Goal: Task Accomplishment & Management: Manage account settings

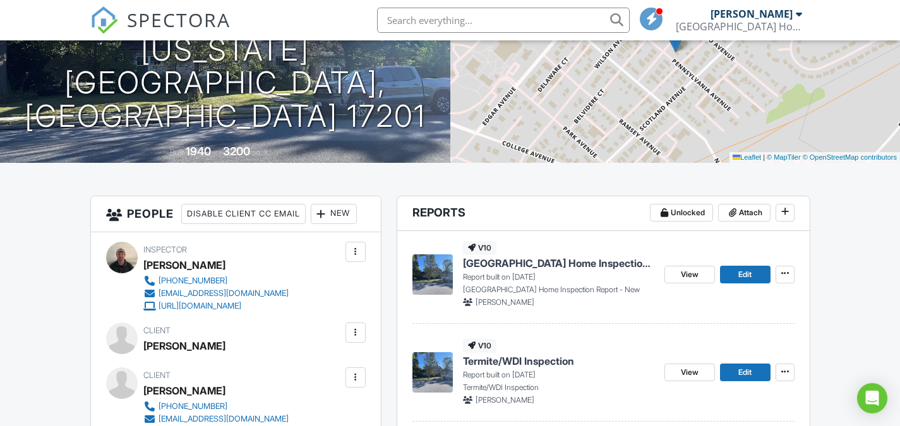
scroll to position [24, 0]
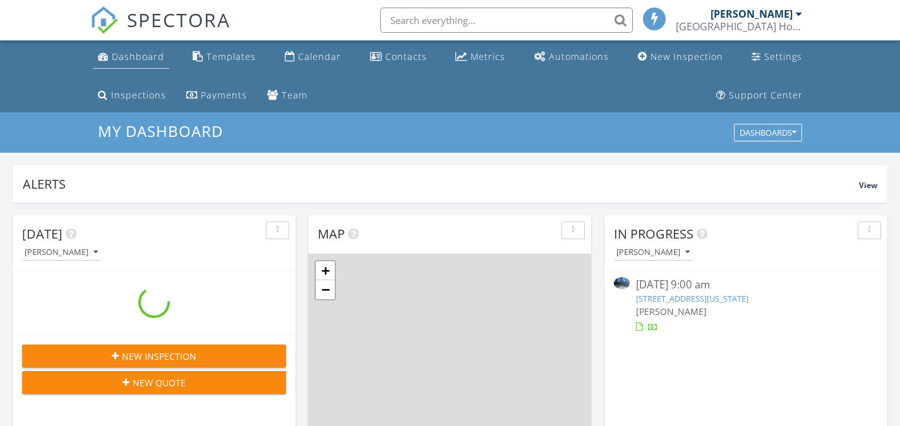
scroll to position [6, 6]
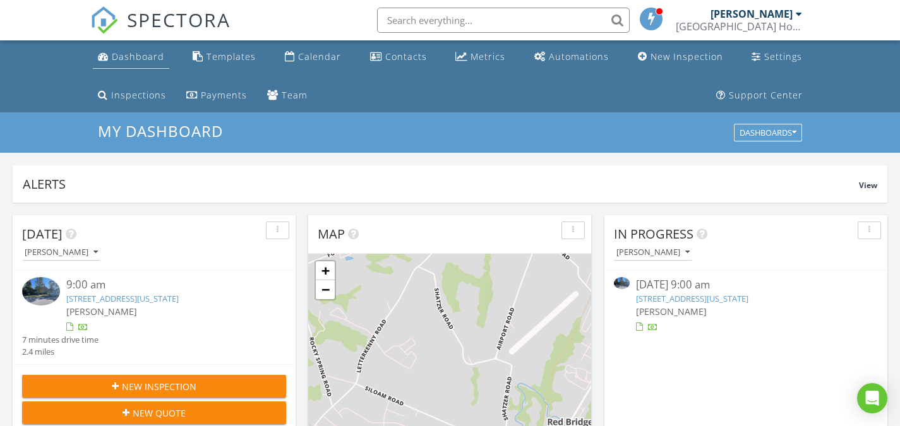
click at [117, 52] on div "Dashboard" at bounding box center [138, 57] width 52 height 12
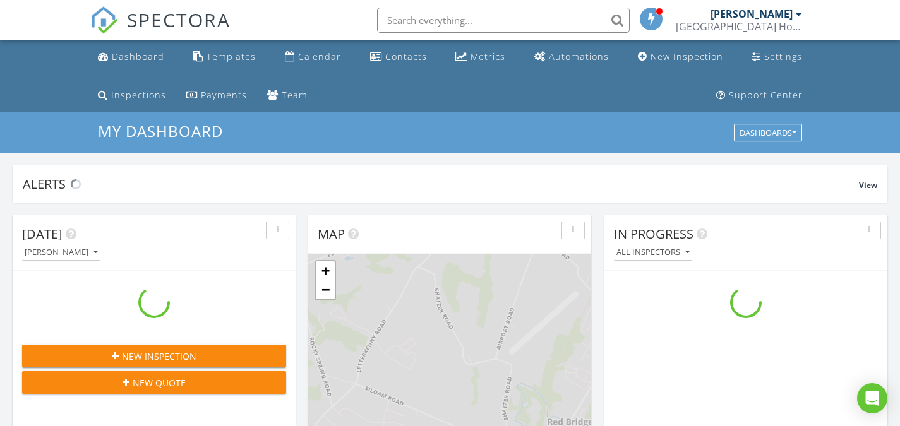
scroll to position [1169, 919]
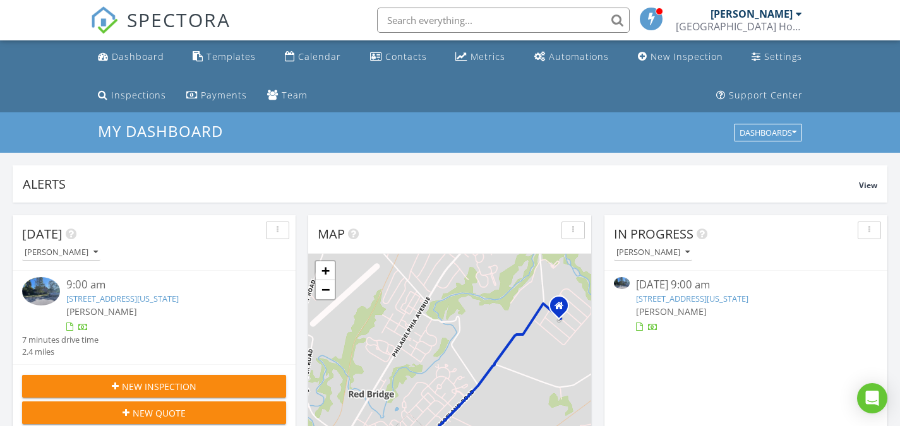
click at [118, 301] on link "[STREET_ADDRESS][US_STATE]" at bounding box center [122, 298] width 112 height 11
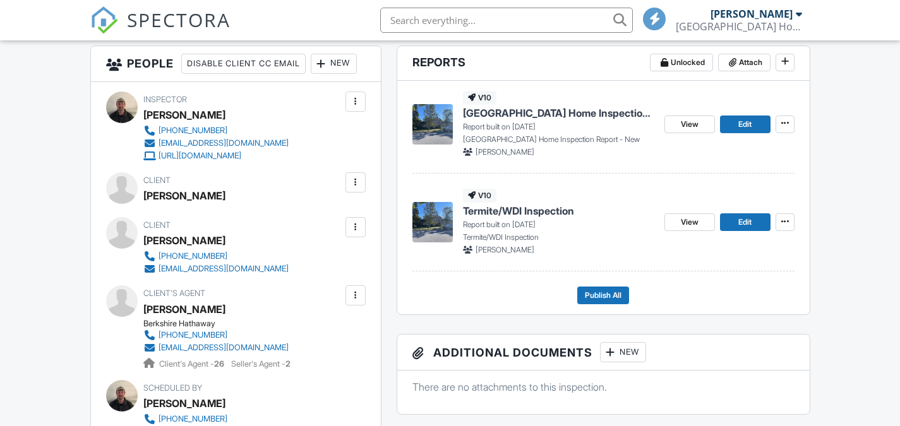
scroll to position [442, 0]
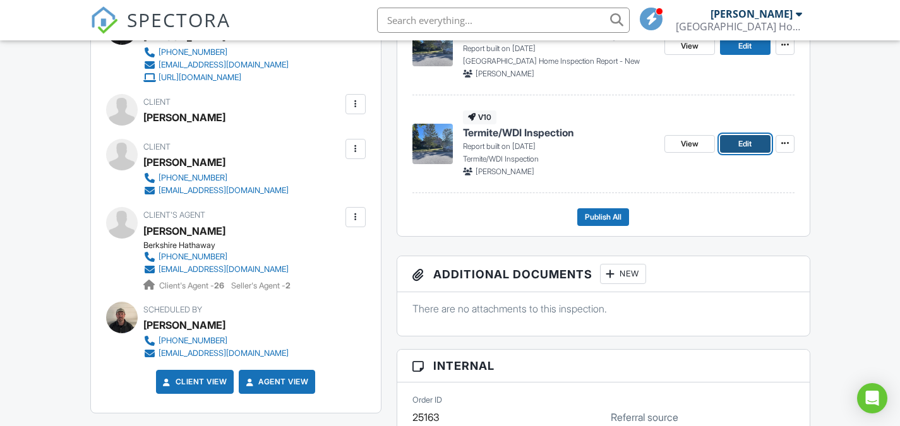
click at [750, 145] on span "Edit" at bounding box center [744, 144] width 13 height 13
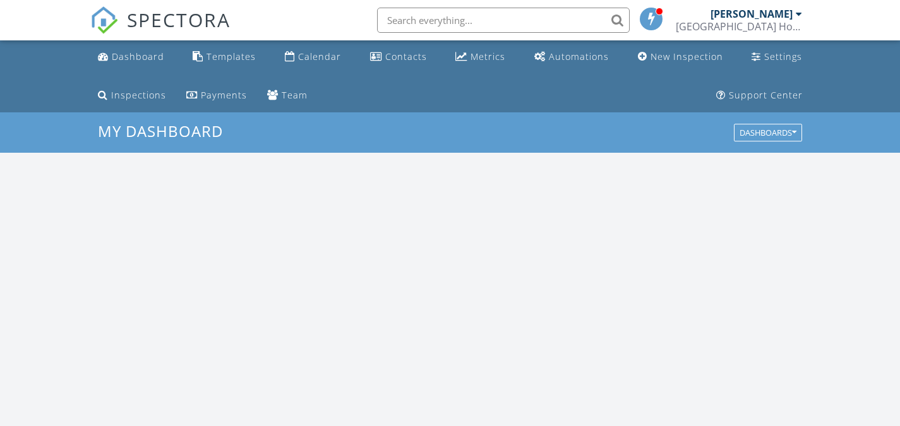
scroll to position [1169, 919]
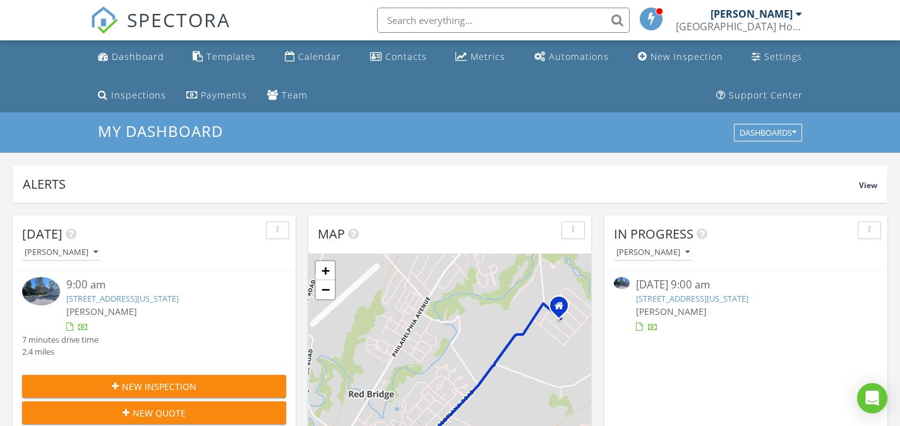
click at [179, 297] on link "[STREET_ADDRESS][US_STATE]" at bounding box center [122, 298] width 112 height 11
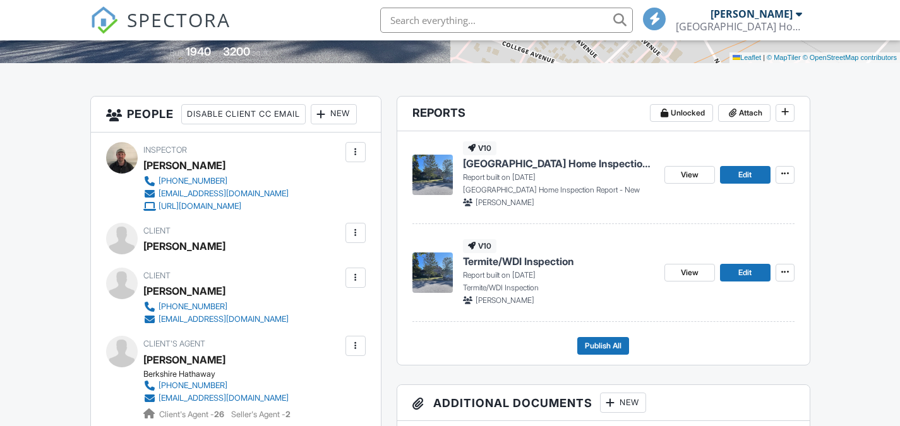
scroll to position [316, 0]
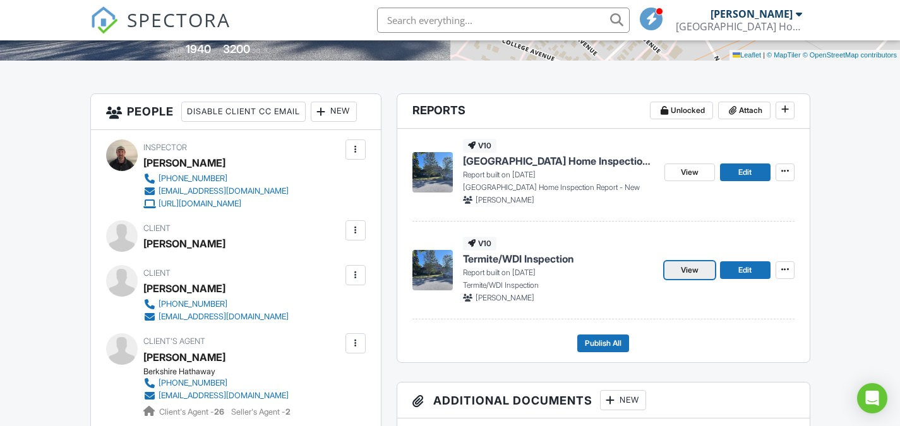
click at [677, 264] on link "View" at bounding box center [689, 270] width 51 height 18
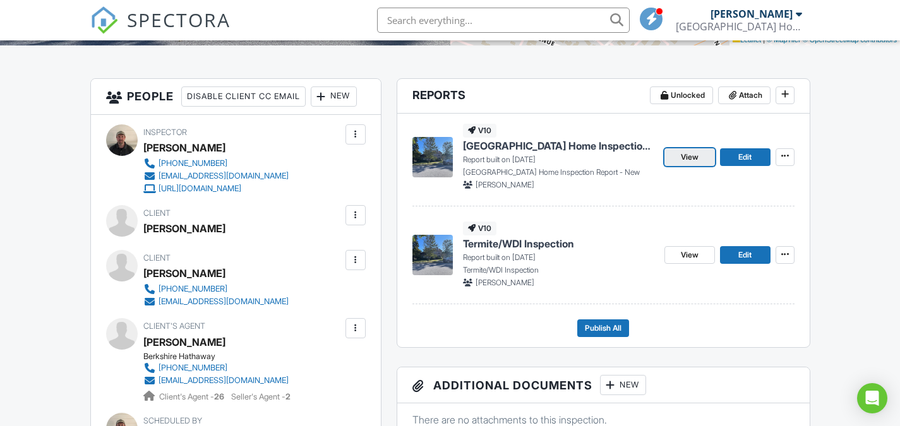
click at [693, 163] on span "View" at bounding box center [690, 157] width 18 height 13
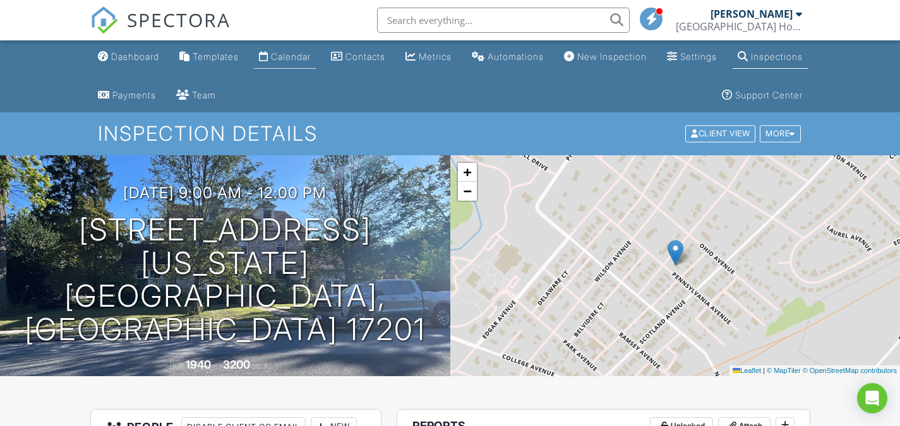
click at [311, 58] on div "Calendar" at bounding box center [291, 56] width 40 height 11
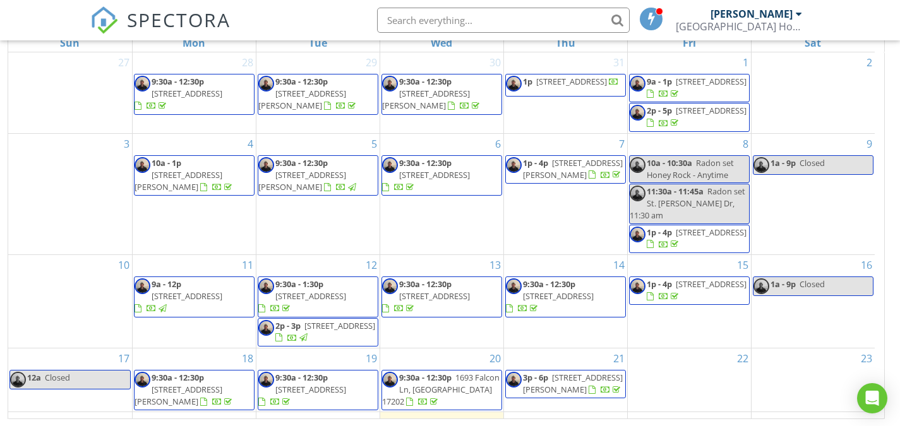
scroll to position [199, 0]
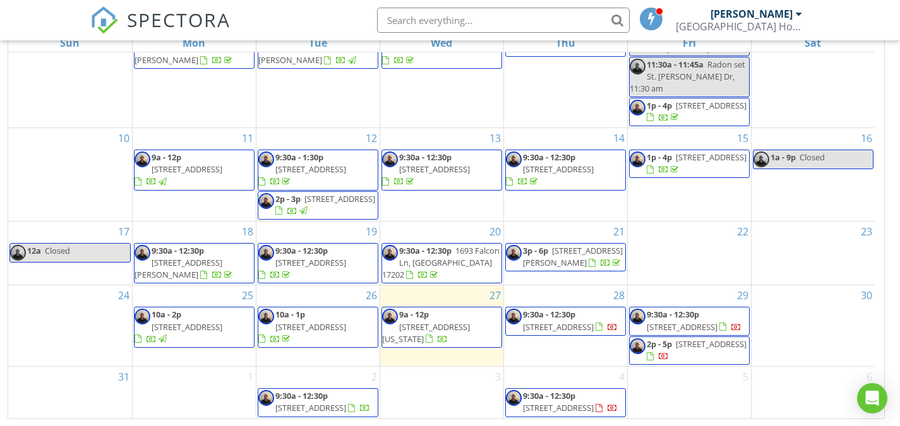
click at [316, 408] on span "806 Highland Dr, Chambersburg 17202" at bounding box center [310, 407] width 71 height 11
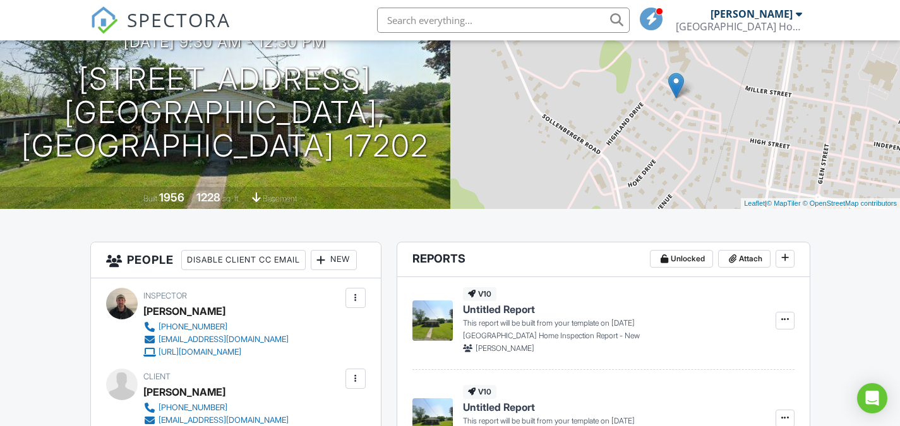
scroll to position [166, 0]
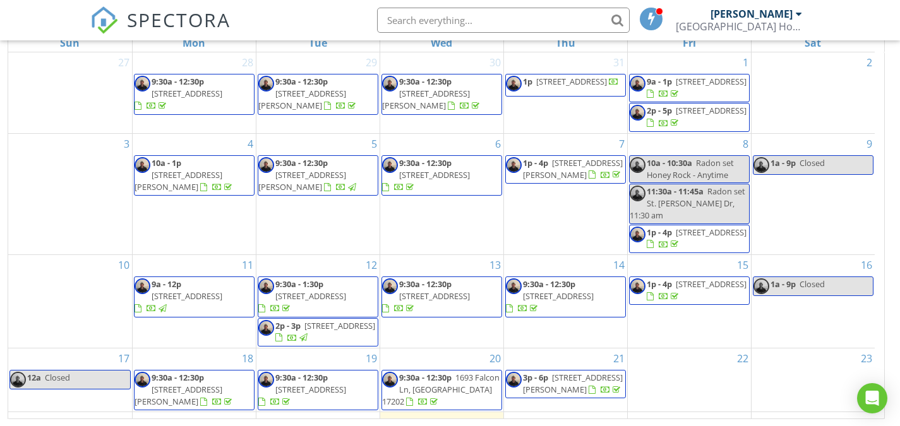
scroll to position [199, 0]
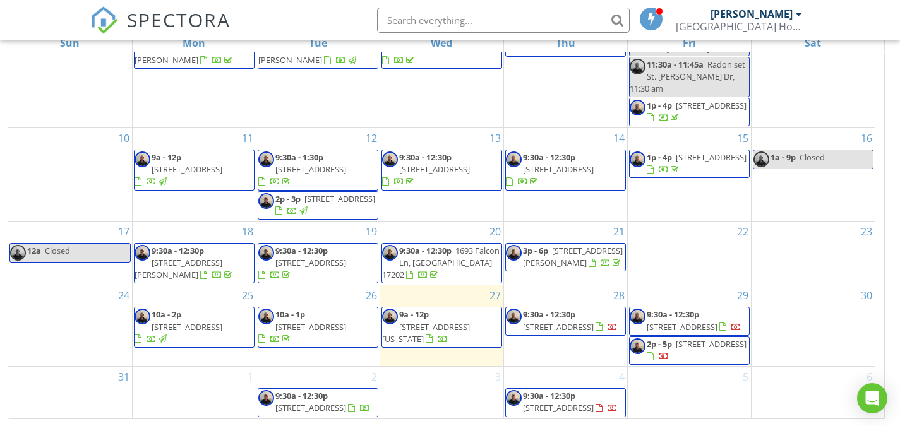
click at [549, 402] on span "4660 Sycamore Grove Rd Lot 72, Chambersburg 17202" at bounding box center [558, 407] width 71 height 11
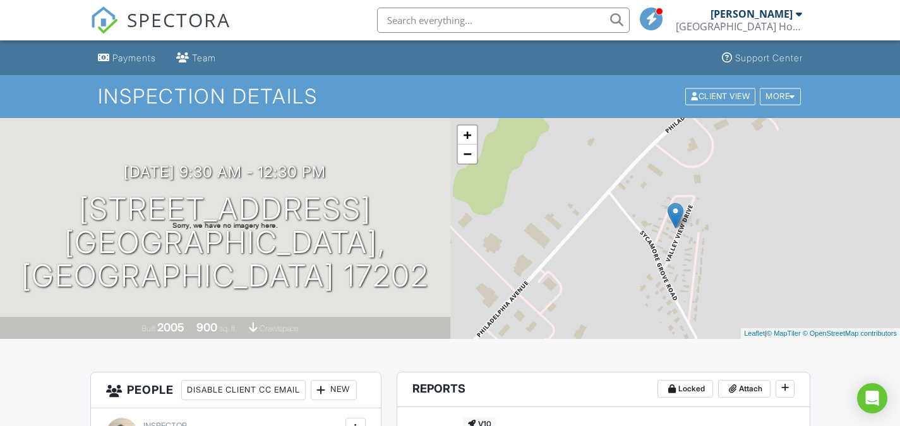
scroll to position [36, 0]
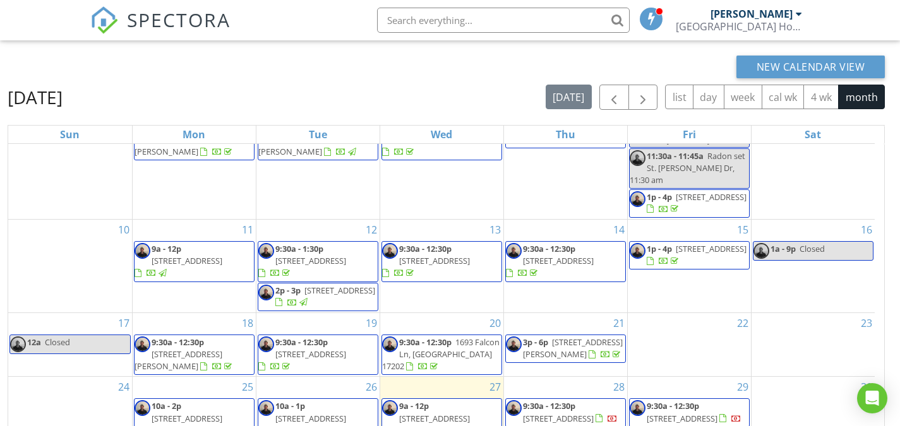
scroll to position [206, 0]
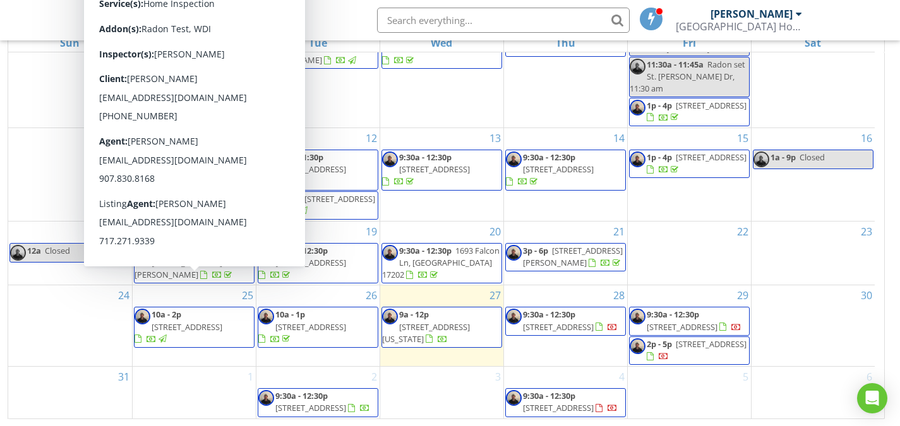
click at [197, 321] on span "1668 Johnsons Mill Rd, Needmore 17238" at bounding box center [187, 326] width 71 height 11
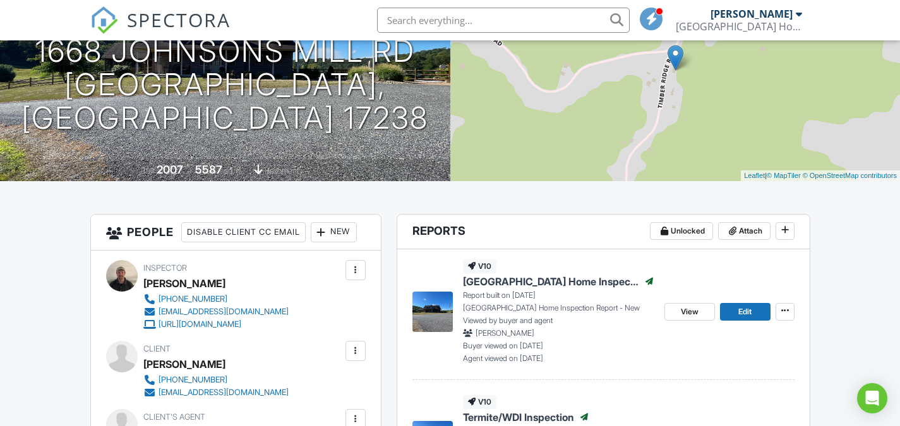
scroll to position [201, 0]
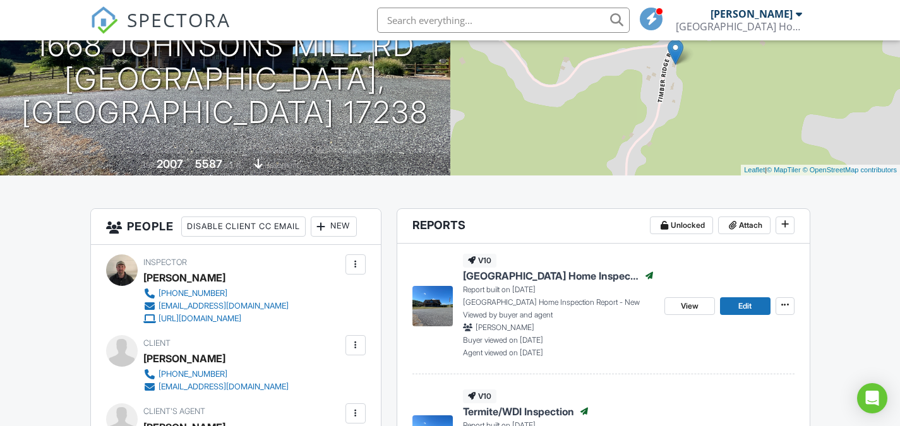
click at [355, 348] on div at bounding box center [355, 345] width 13 height 13
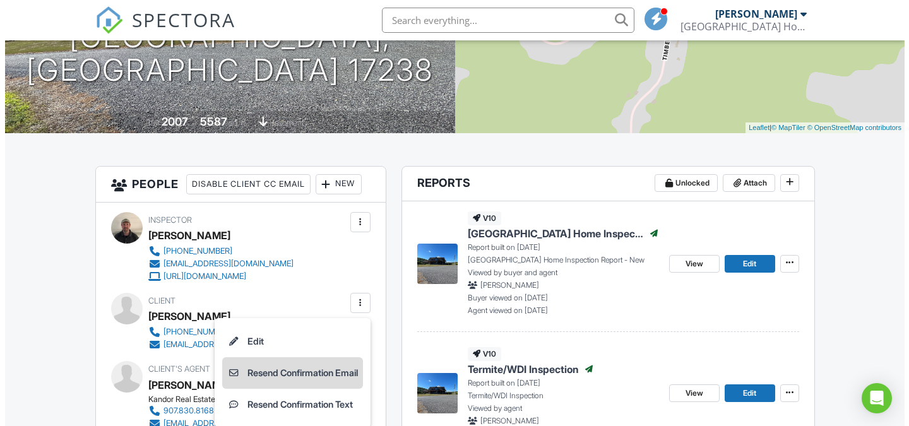
scroll to position [327, 0]
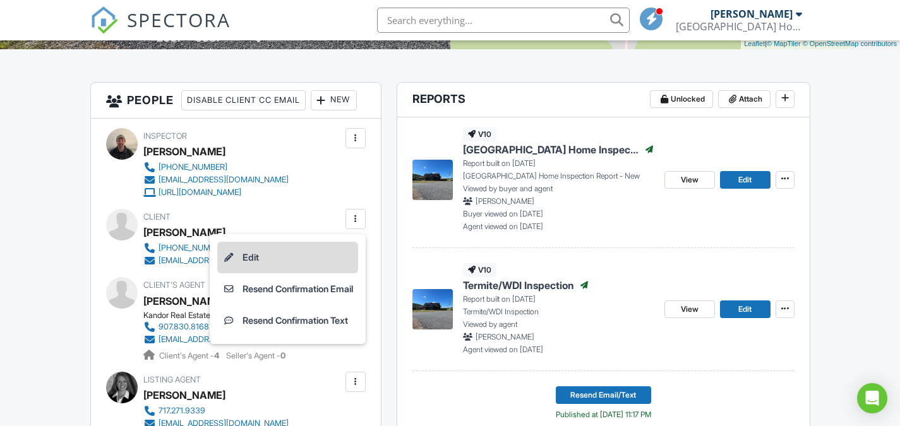
click at [239, 255] on li "Edit" at bounding box center [287, 258] width 141 height 32
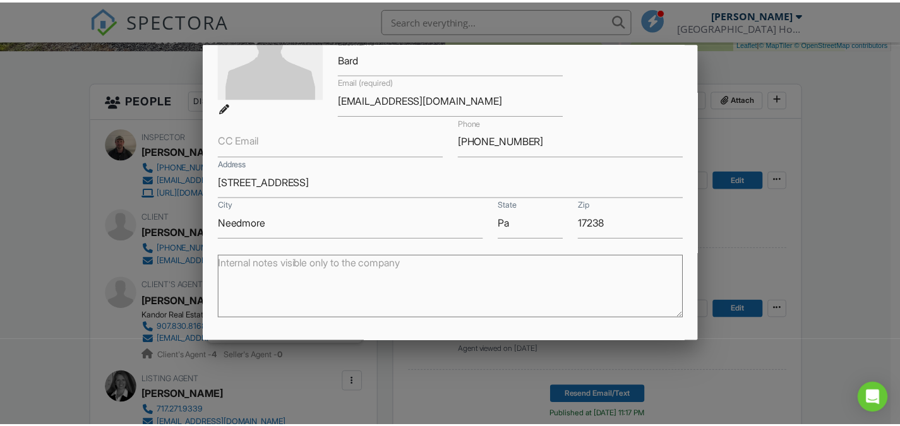
scroll to position [126, 0]
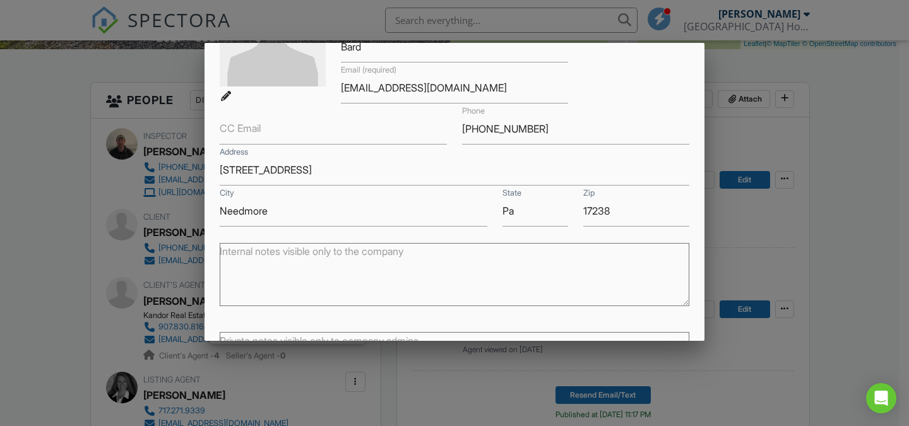
click at [843, 148] on div at bounding box center [454, 203] width 909 height 533
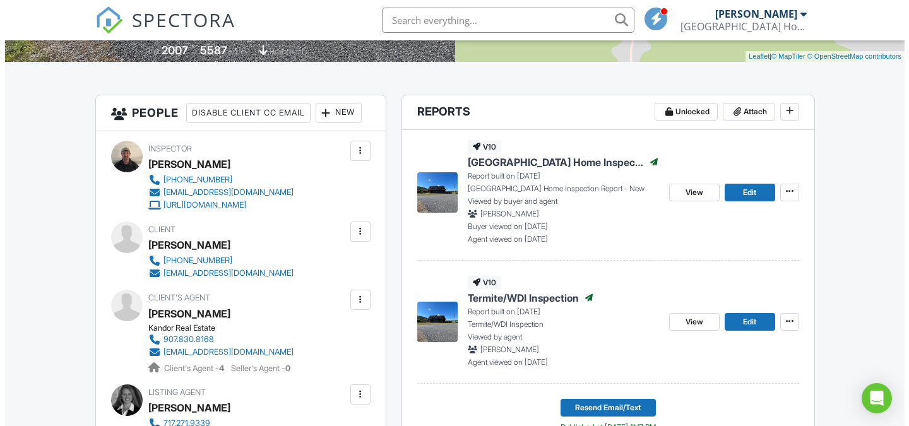
scroll to position [316, 0]
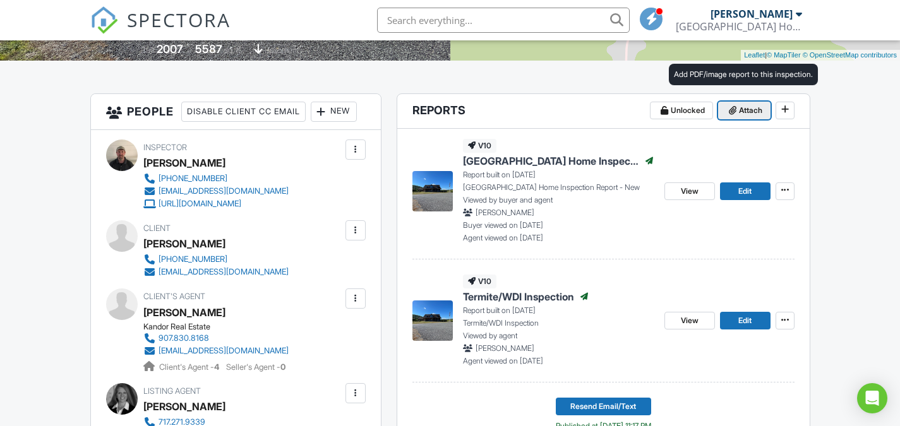
click at [729, 110] on icon at bounding box center [733, 110] width 8 height 13
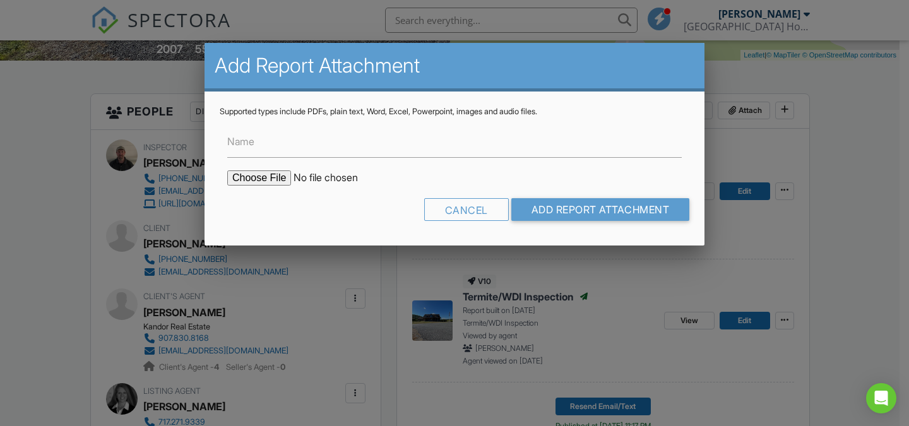
click at [265, 178] on input "file" at bounding box center [334, 177] width 215 height 15
type input "C:\fakepath\1 RADON HOME BUYER.pdf"
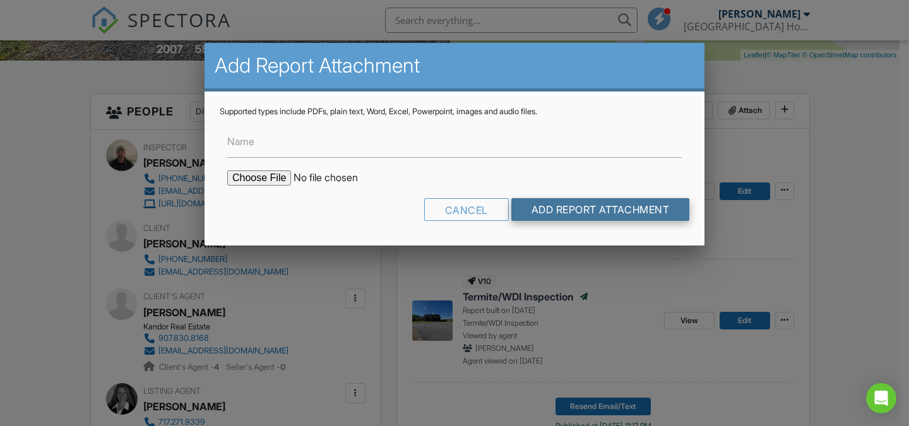
click at [534, 210] on input "Add Report Attachment" at bounding box center [600, 209] width 179 height 23
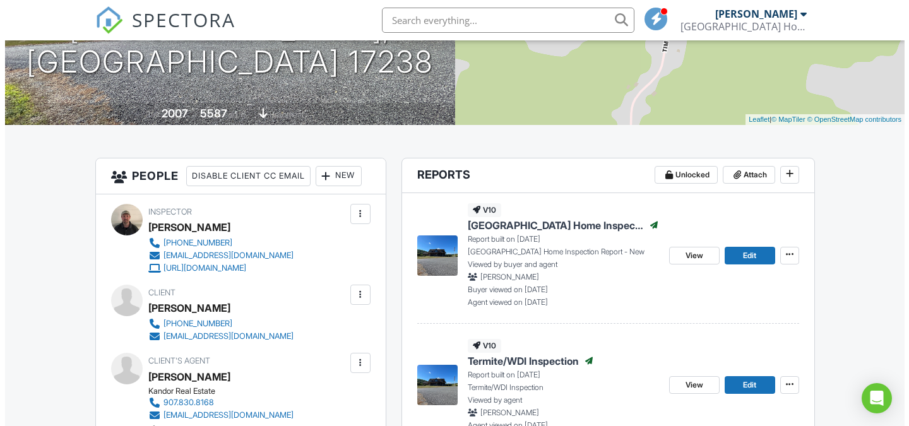
scroll to position [253, 0]
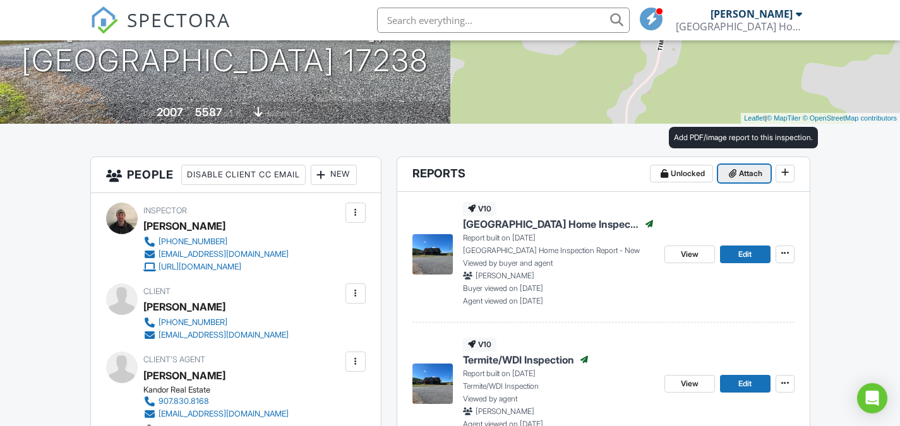
click at [741, 176] on span "Attach" at bounding box center [750, 173] width 23 height 13
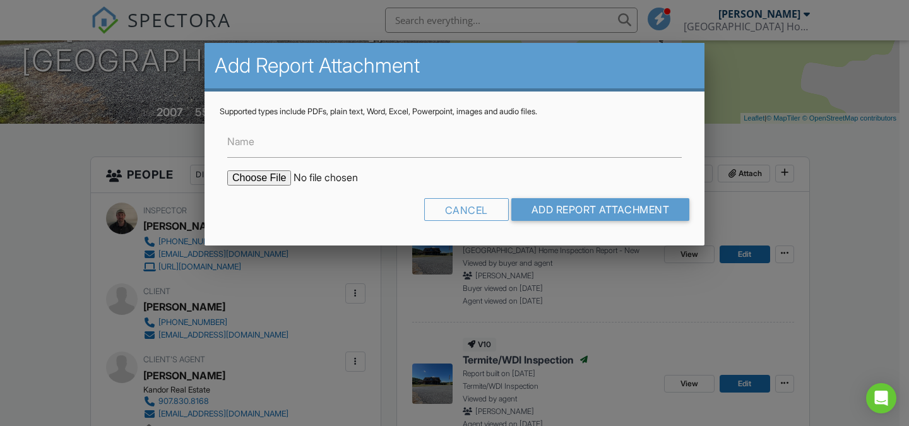
click at [240, 174] on input "file" at bounding box center [334, 177] width 215 height 15
type input "C:\fakepath\1668-Johnsons-Mill-Road Radon Test.pdf"
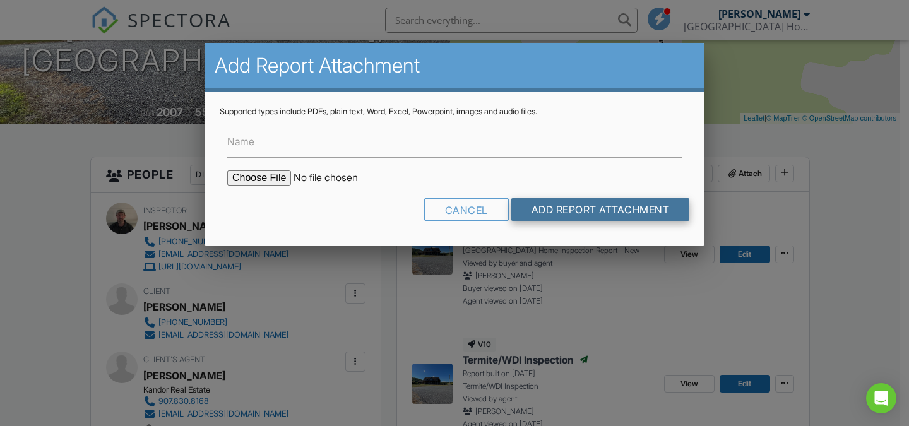
click at [566, 217] on input "Add Report Attachment" at bounding box center [600, 209] width 179 height 23
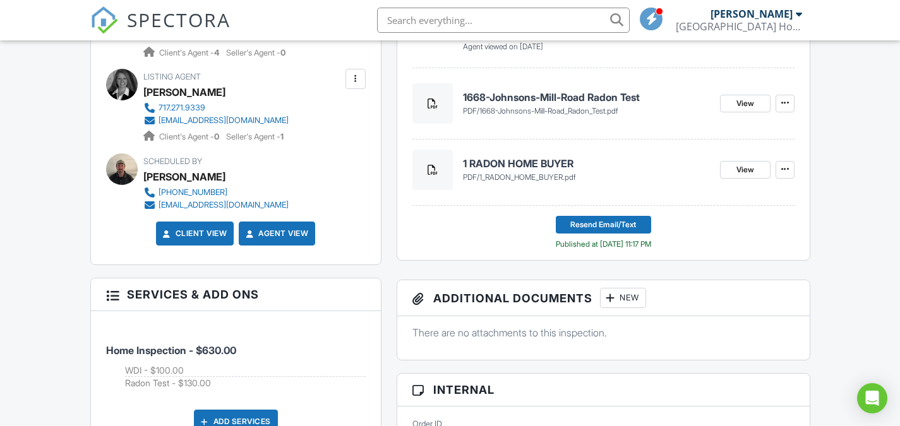
scroll to position [631, 0]
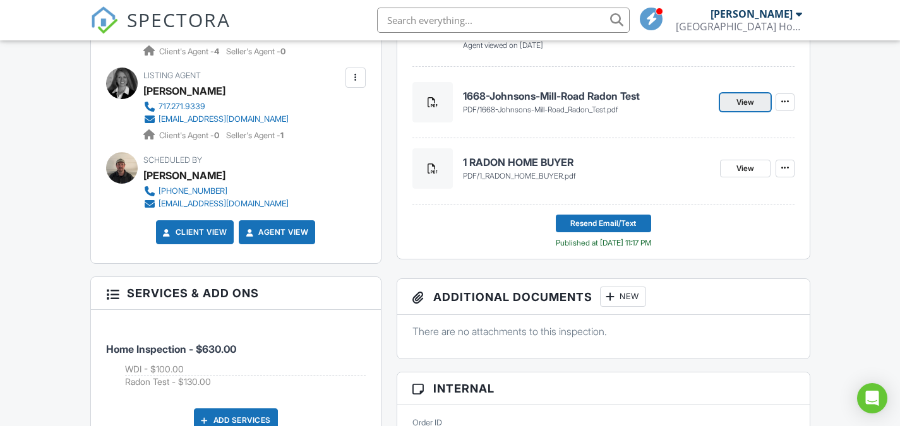
click at [728, 106] on link "View" at bounding box center [745, 102] width 51 height 18
click at [735, 172] on link "View" at bounding box center [745, 169] width 51 height 18
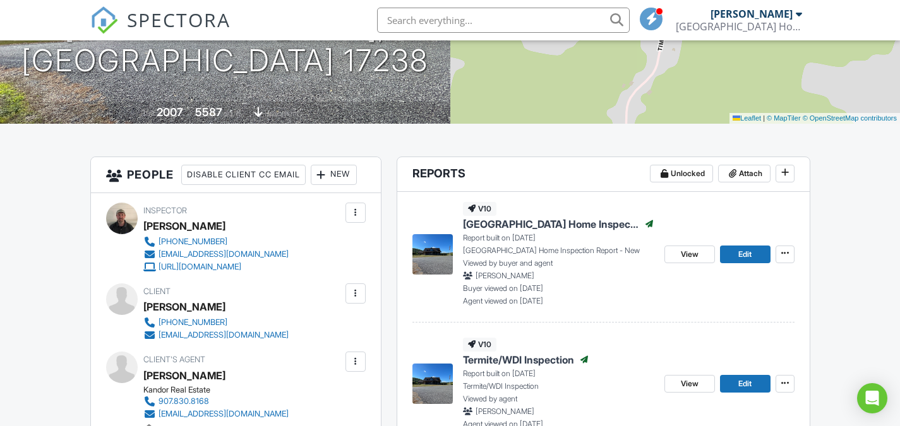
scroll to position [505, 0]
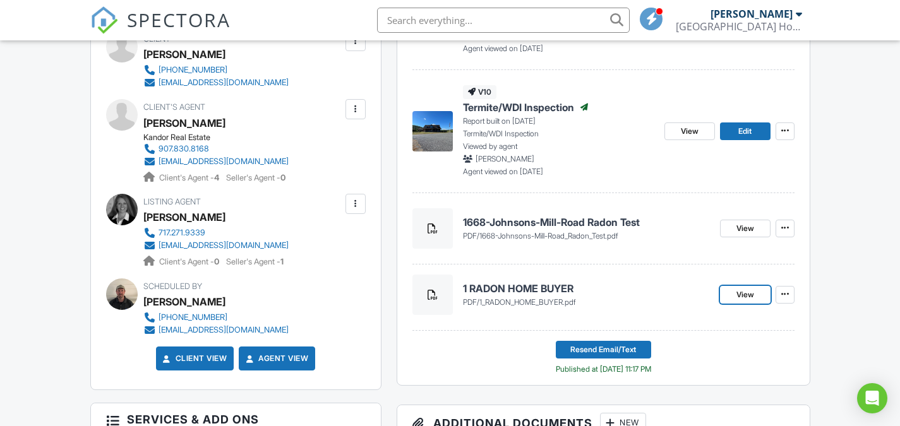
click at [550, 221] on h4 "1668-Johnsons-Mill-Road Radon Test" at bounding box center [586, 222] width 247 height 14
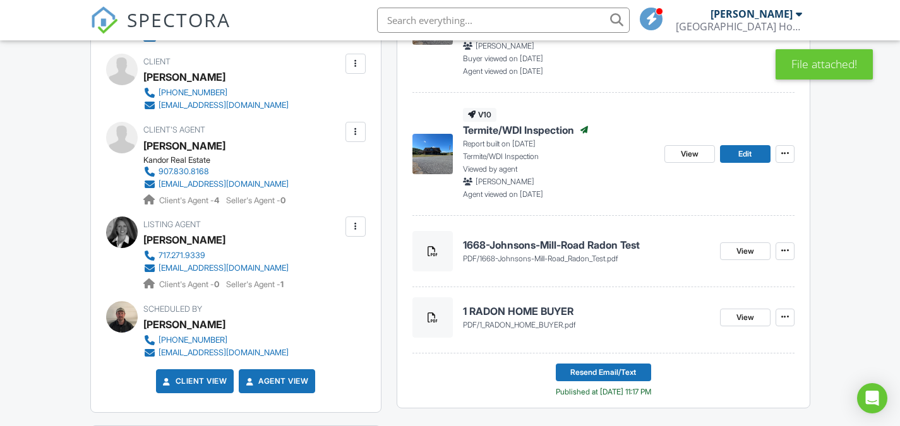
click at [574, 383] on div "Resend Email/Text Published at 08/25/2025 11:17 PM" at bounding box center [603, 381] width 95 height 34
click at [578, 372] on span "Resend Email/Text" at bounding box center [603, 372] width 66 height 13
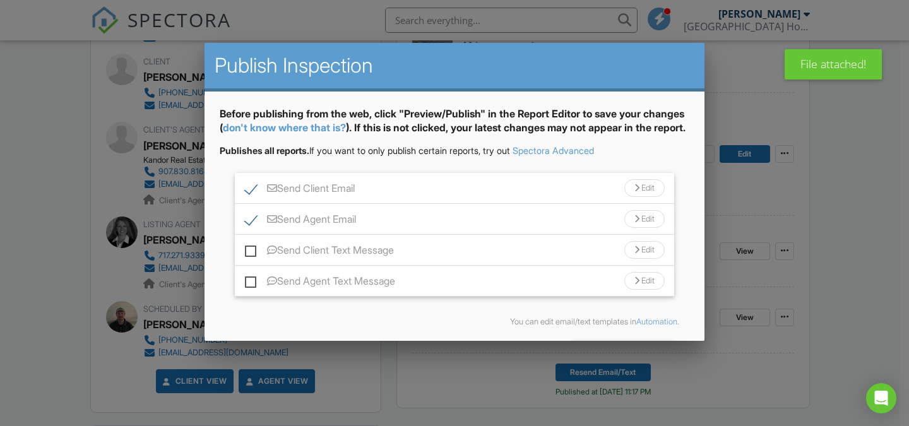
click at [624, 197] on div "Edit" at bounding box center [644, 188] width 40 height 18
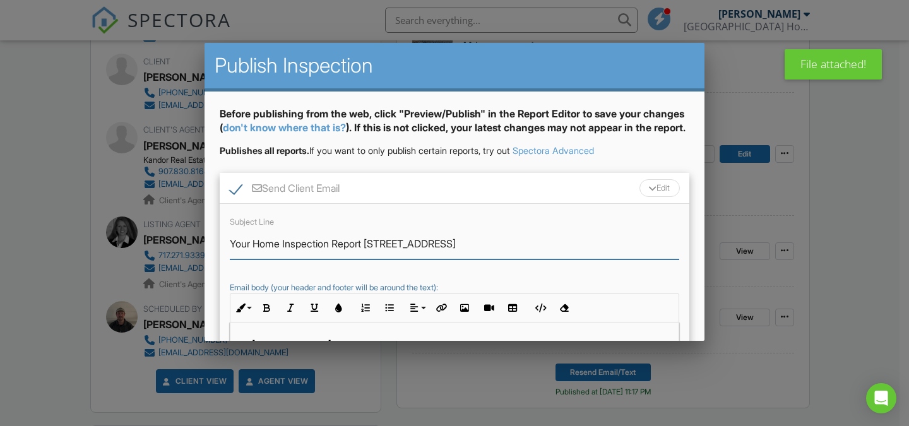
click at [333, 256] on input "Your Home Inspection Report [STREET_ADDRESS]" at bounding box center [454, 244] width 449 height 31
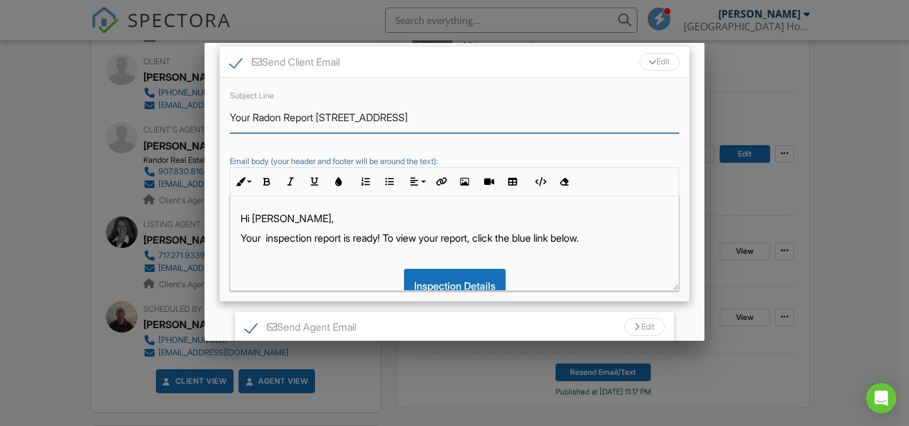
type input "Your Radon Report [STREET_ADDRESS]"
click at [316, 245] on p "Your inspection report is ready! To view your report, click the blue link below." at bounding box center [455, 238] width 428 height 14
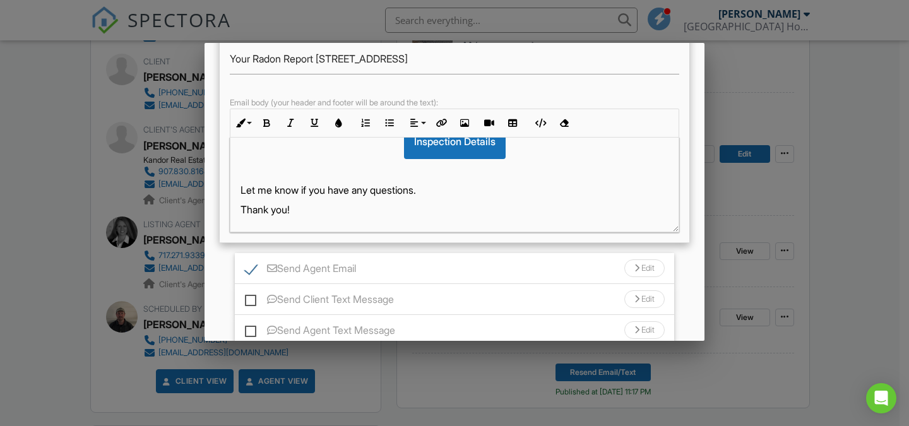
scroll to position [295, 0]
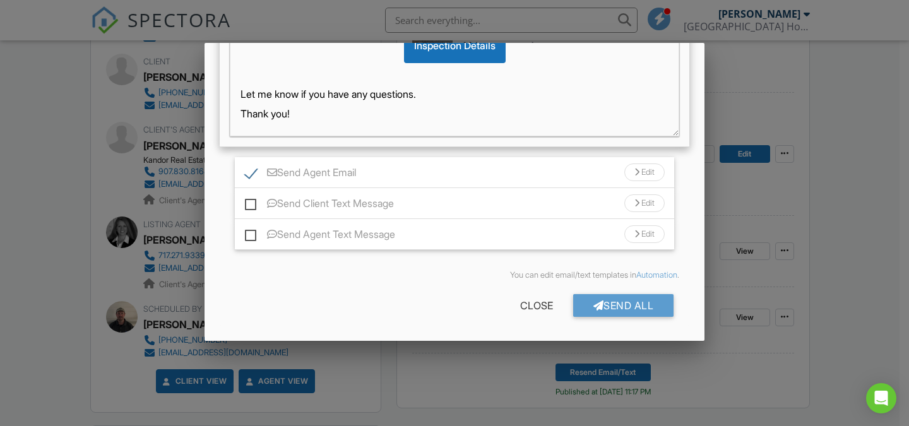
click at [638, 174] on div "Edit" at bounding box center [644, 173] width 40 height 18
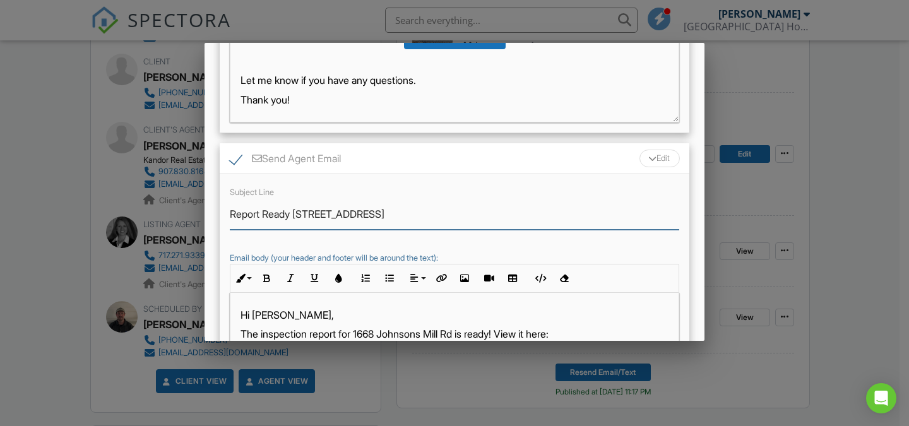
click at [231, 228] on input "Report Ready 1668 Johnsons Mill Rd, Needmore, PA 17238" at bounding box center [454, 214] width 449 height 31
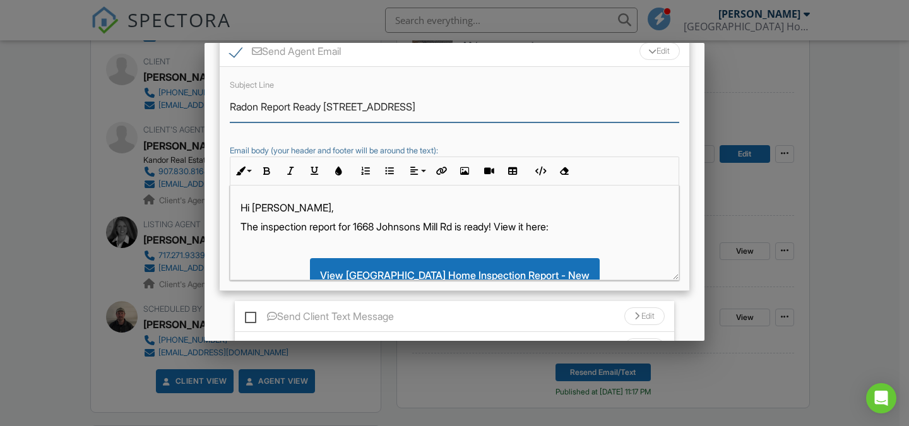
scroll to position [421, 0]
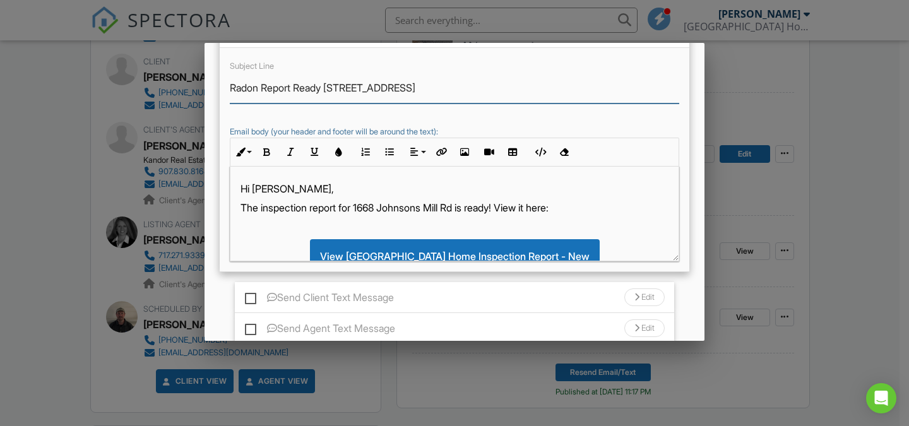
type input "Radon Report Ready 1668 Johnsons Mill Rd, Needmore, PA 17238"
click at [311, 215] on p "The inspection report for 1668 Johnsons Mill Rd is ready! View it here:" at bounding box center [455, 208] width 428 height 14
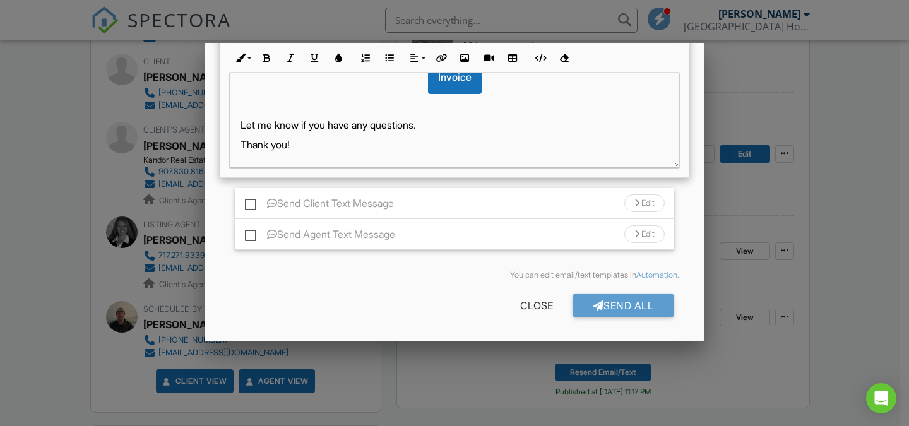
scroll to position [529, 0]
click at [593, 304] on div at bounding box center [598, 305] width 11 height 10
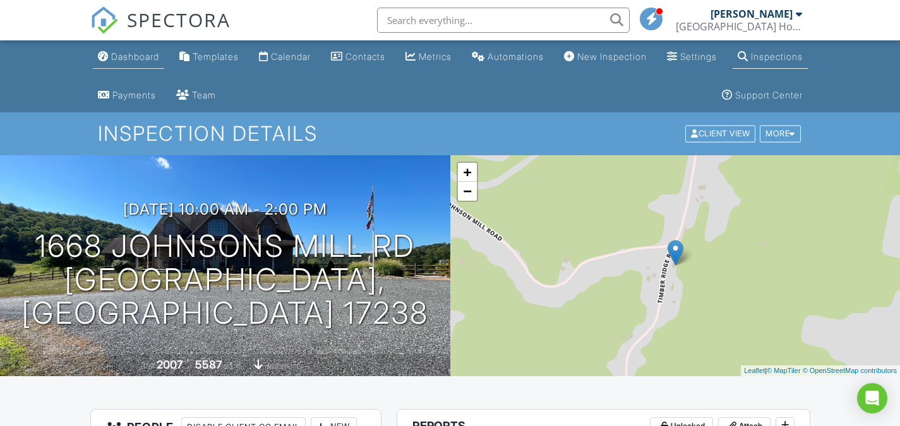
click at [129, 56] on div "Dashboard" at bounding box center [135, 56] width 48 height 11
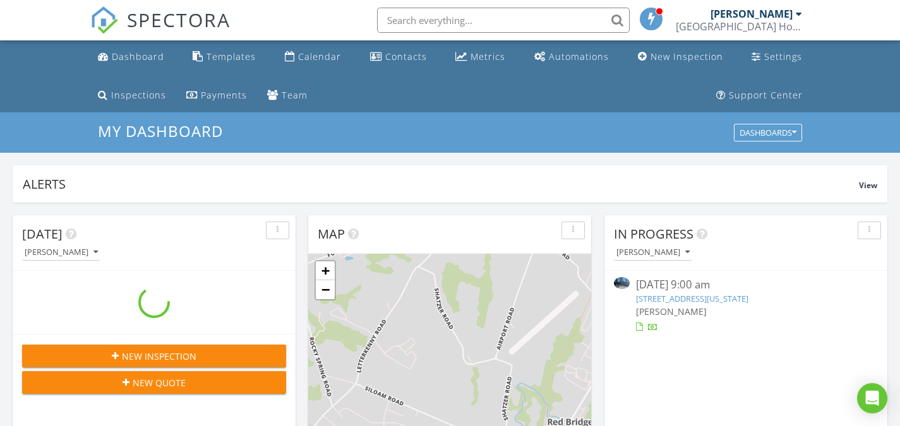
scroll to position [1169, 919]
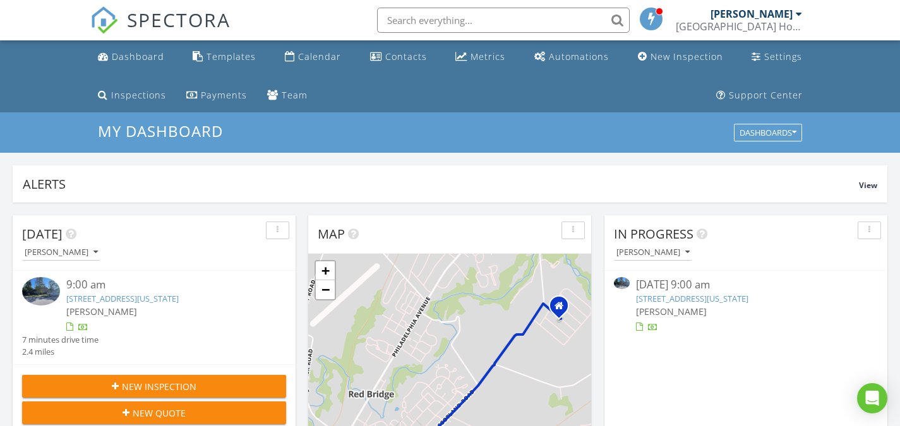
click at [165, 300] on link "309 Pennsylvania Ave, Chambersburg, PA 17201" at bounding box center [122, 298] width 112 height 11
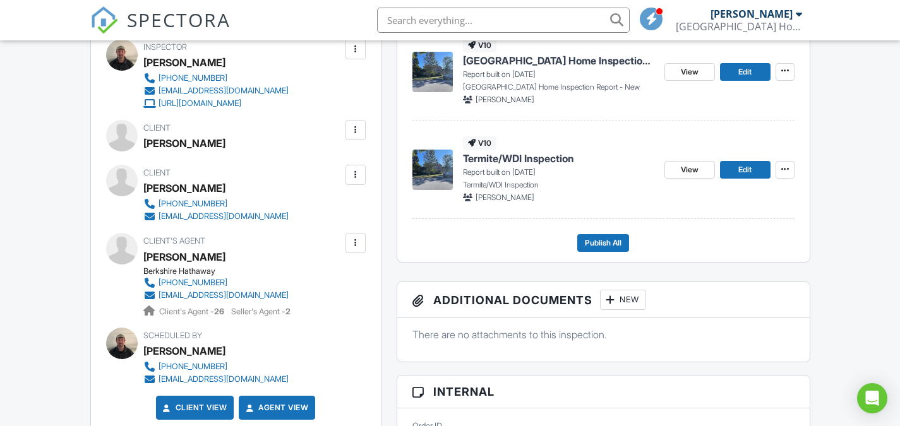
scroll to position [425, 0]
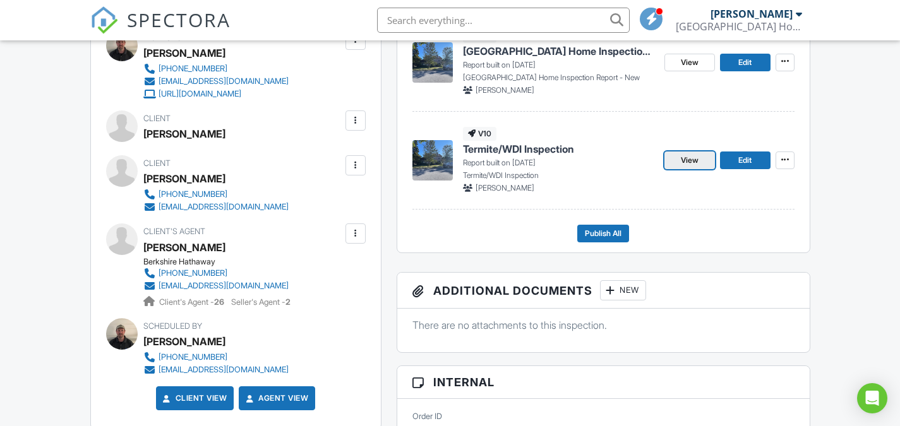
click at [696, 165] on span "View" at bounding box center [690, 160] width 18 height 13
click at [701, 64] on link "View" at bounding box center [689, 63] width 51 height 18
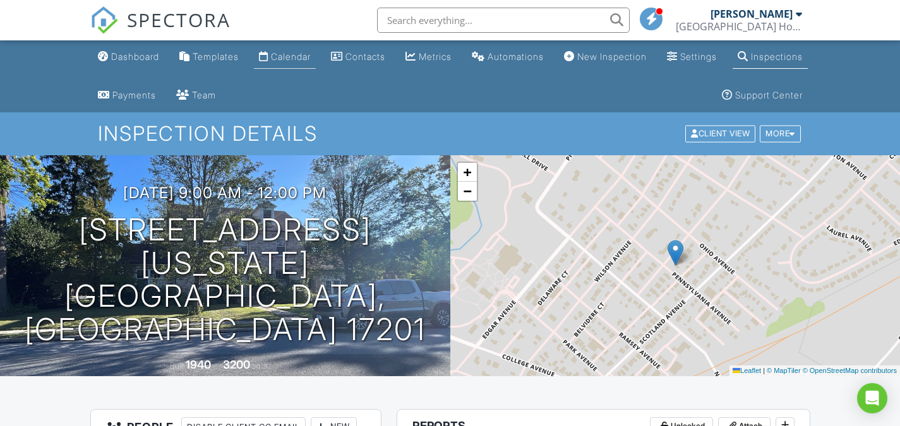
click at [311, 56] on div "Calendar" at bounding box center [291, 56] width 40 height 11
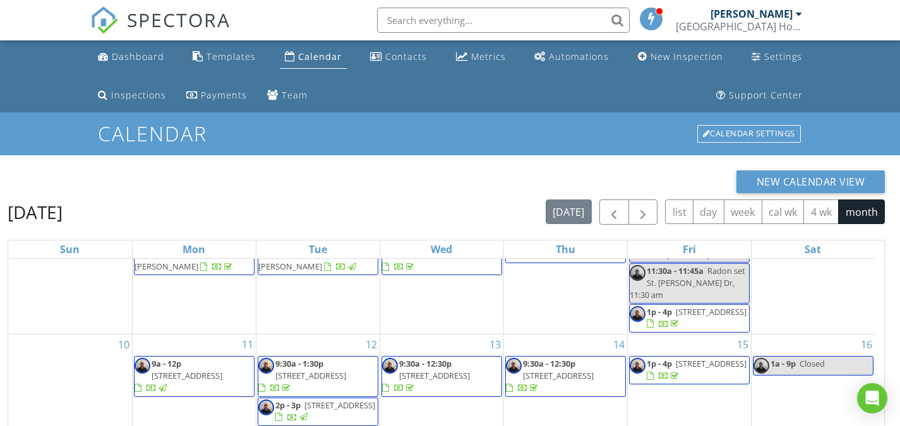
scroll to position [206, 0]
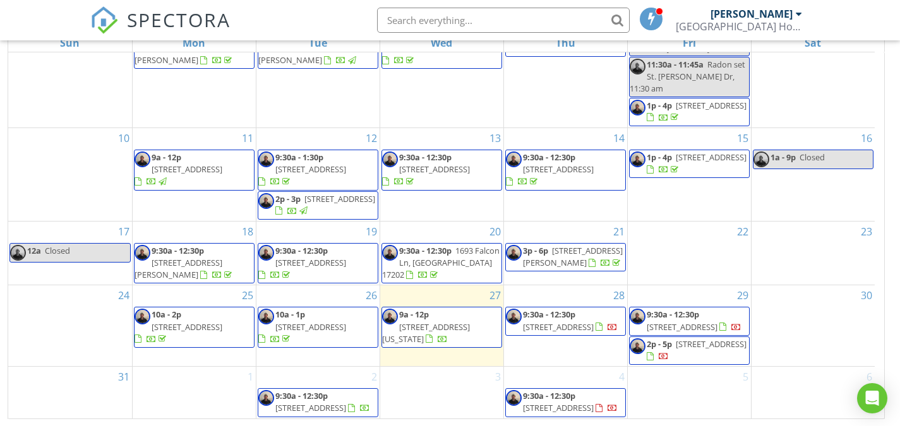
click at [577, 321] on span "11972 N Woodlea Dr, Waynesboro 17268" at bounding box center [558, 326] width 71 height 11
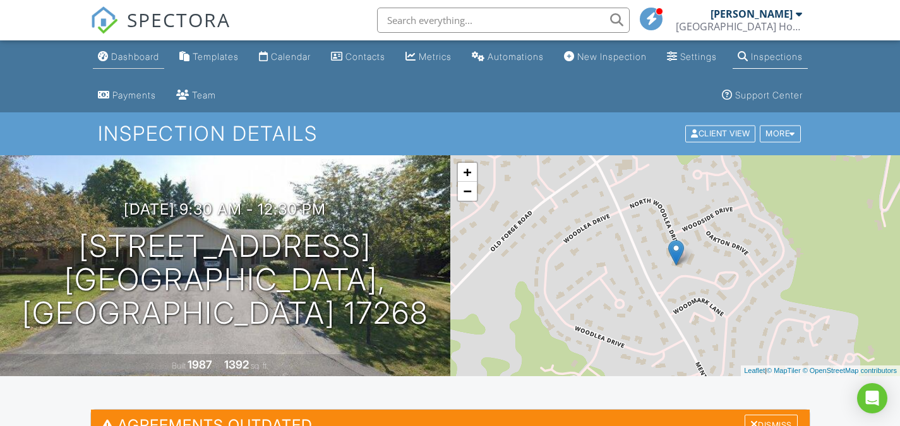
click at [133, 57] on div "Dashboard" at bounding box center [135, 56] width 48 height 11
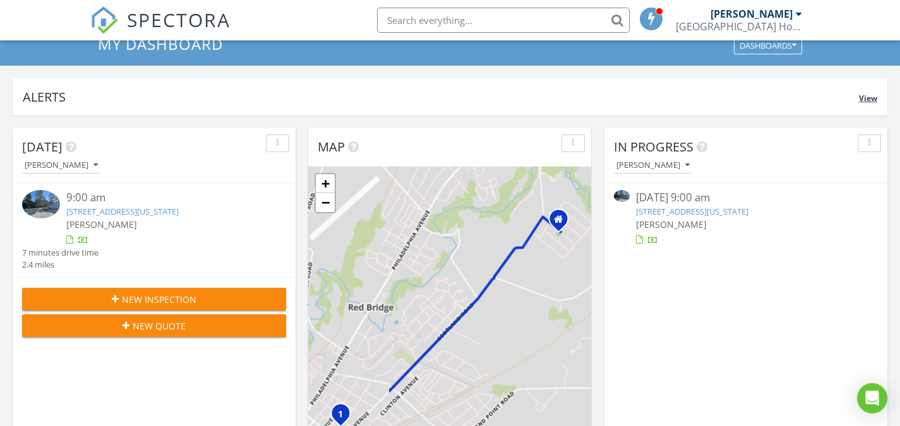
scroll to position [90, 0]
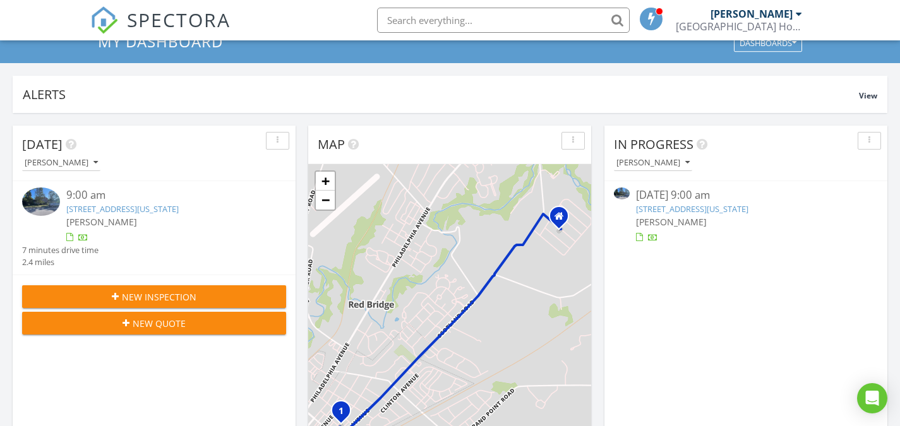
click at [179, 210] on link "309 Pennsylvania Ave, Chambersburg, PA 17201" at bounding box center [122, 208] width 112 height 11
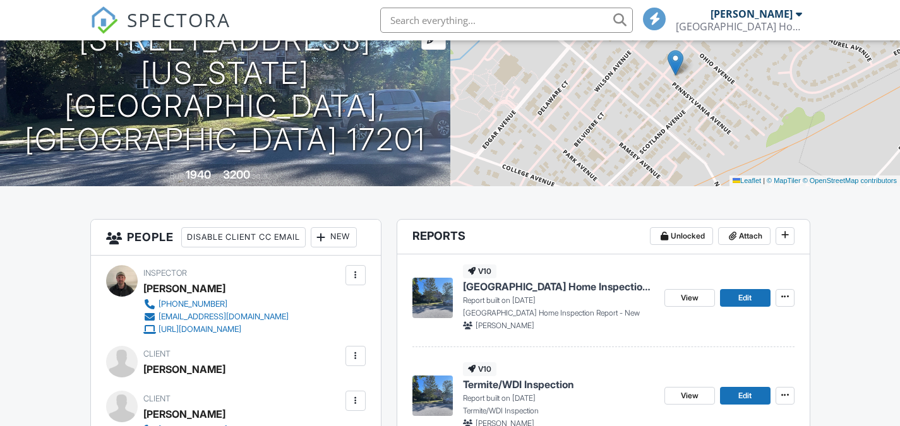
scroll to position [226, 0]
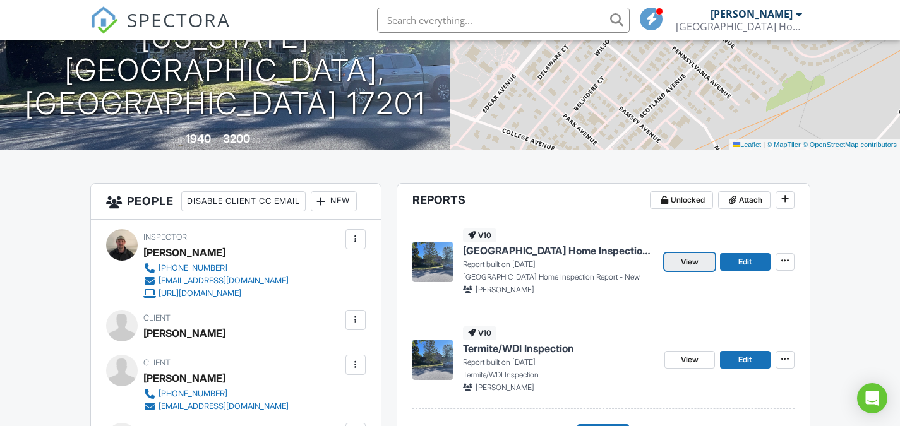
click at [696, 265] on span "View" at bounding box center [690, 262] width 18 height 13
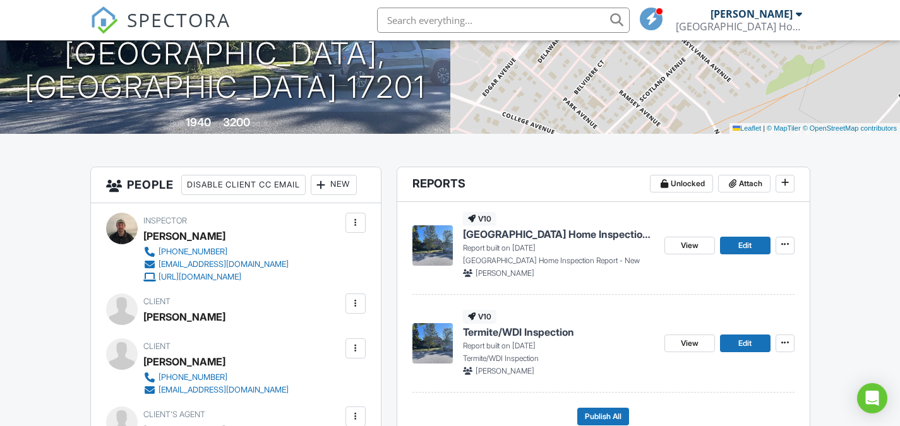
scroll to position [226, 0]
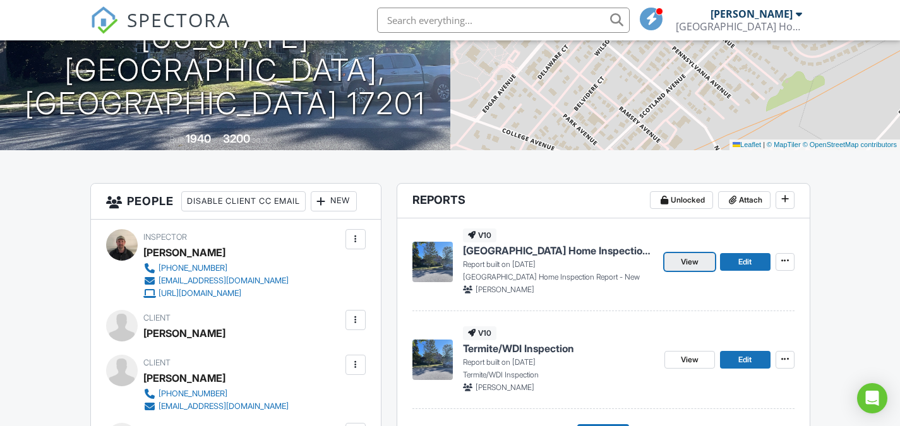
click at [681, 262] on span "View" at bounding box center [690, 262] width 18 height 13
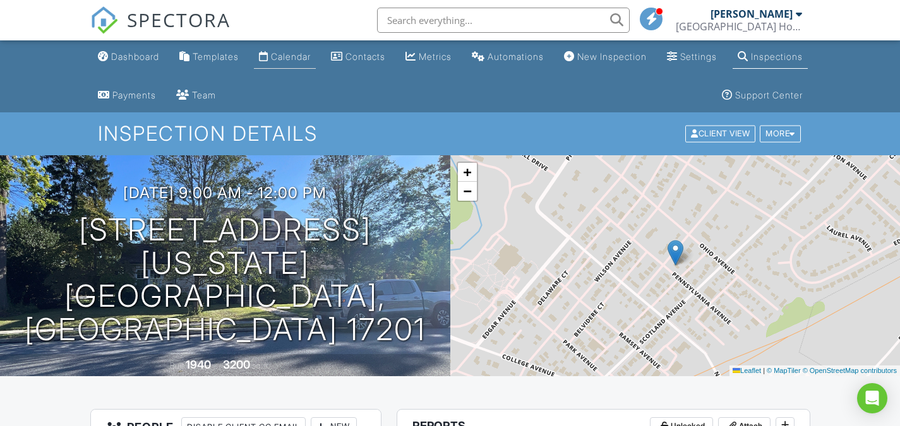
click at [311, 57] on div "Calendar" at bounding box center [291, 56] width 40 height 11
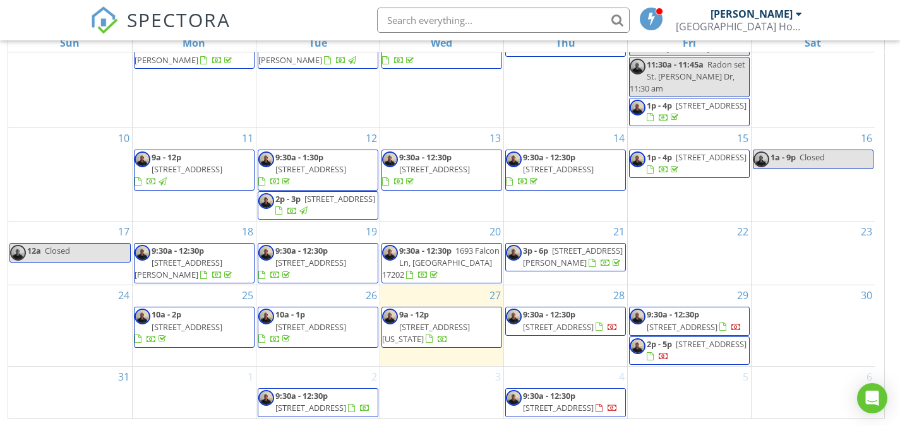
scroll to position [199, 0]
click at [416, 321] on span "309 Pennsylvania Ave, Chambersburg 17201" at bounding box center [426, 332] width 88 height 23
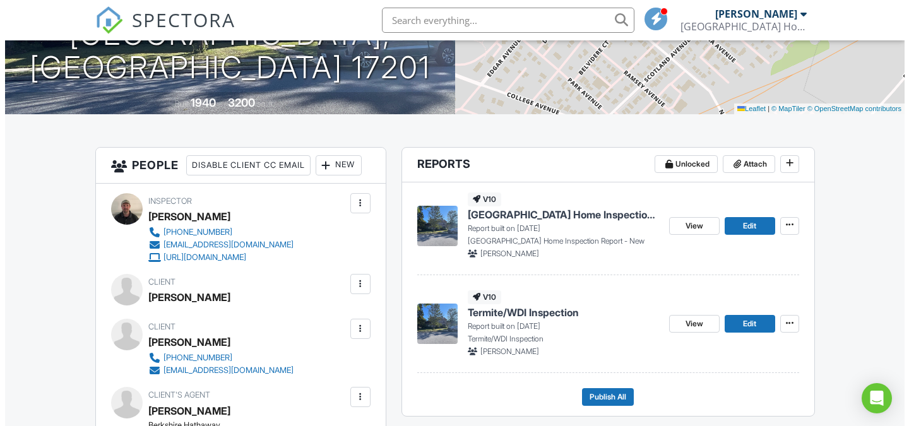
scroll to position [261, 0]
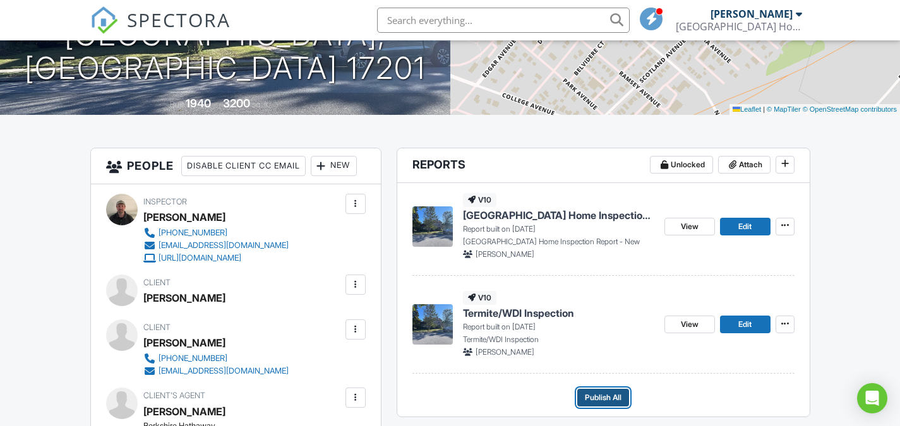
click at [586, 391] on button "Publish All" at bounding box center [603, 398] width 52 height 18
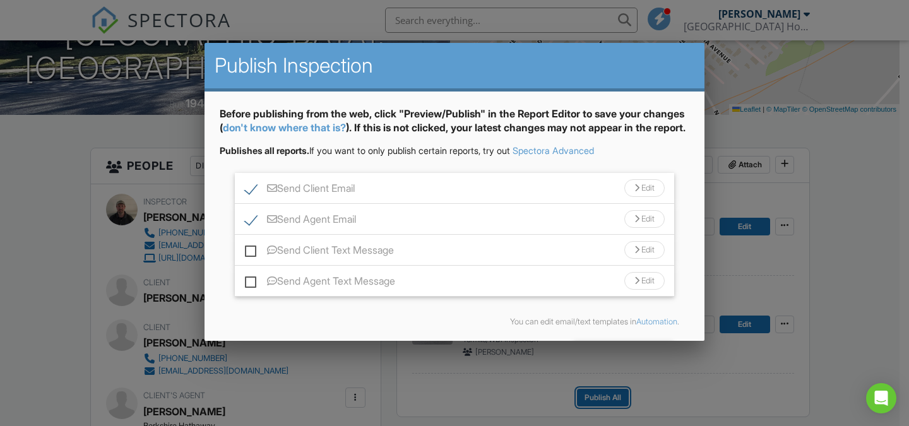
scroll to position [61, 0]
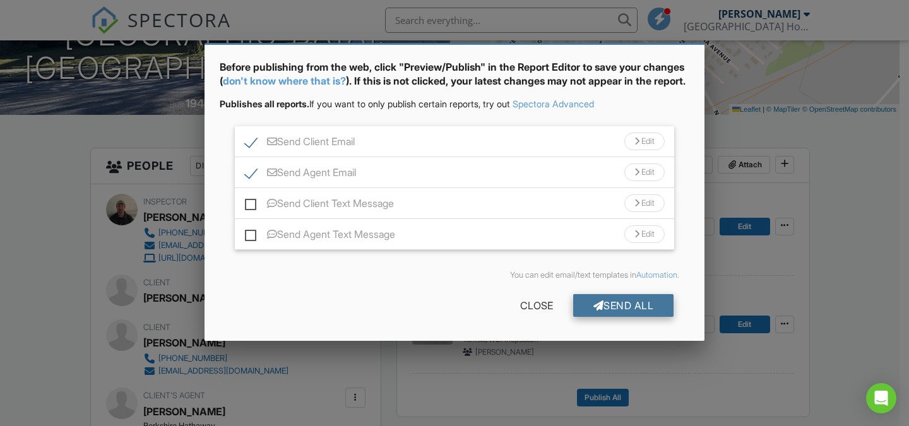
click at [576, 305] on div "Send All" at bounding box center [623, 305] width 101 height 23
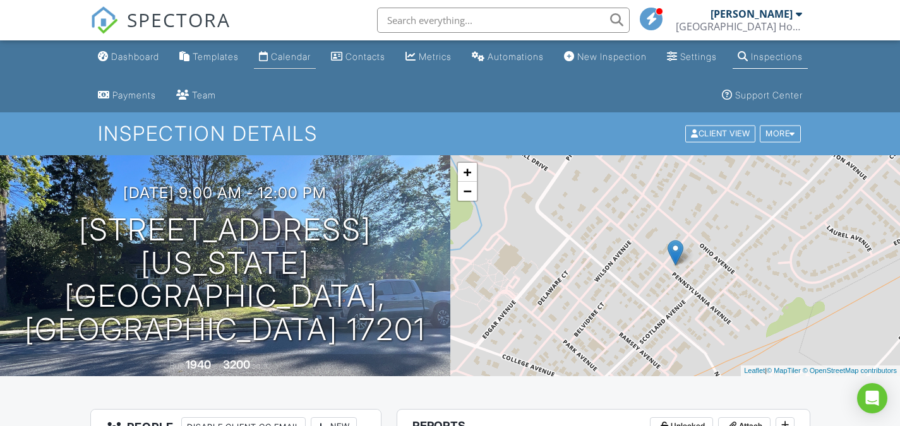
click at [309, 57] on div "Calendar" at bounding box center [291, 56] width 40 height 11
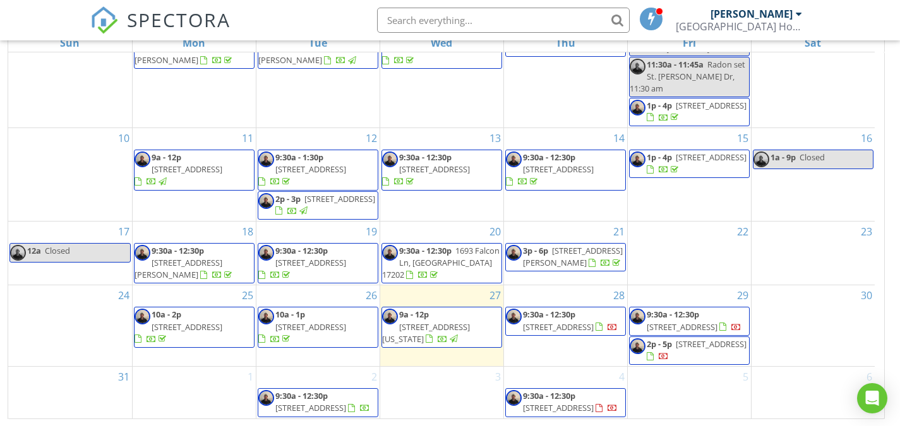
scroll to position [199, 0]
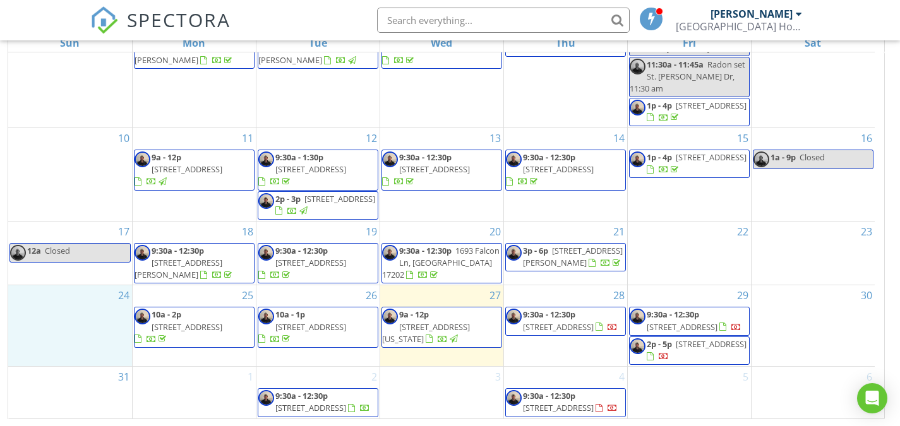
click at [75, 294] on div "24" at bounding box center [70, 325] width 124 height 81
